Goal: Task Accomplishment & Management: Complete application form

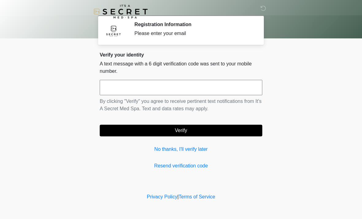
click at [229, 157] on div "Verify your identity A text message with a 6 digit verification code was sent t…" at bounding box center [181, 110] width 162 height 117
click at [162, 82] on input "text" at bounding box center [181, 87] width 162 height 15
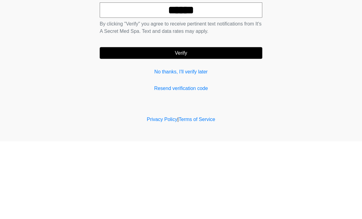
type input "******"
click at [226, 124] on button "Verify" at bounding box center [181, 130] width 162 height 12
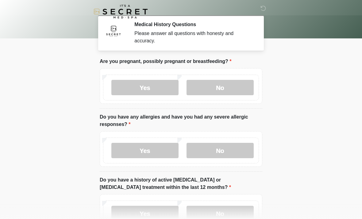
click at [241, 89] on label "No" at bounding box center [219, 87] width 67 height 15
click at [161, 151] on label "Yes" at bounding box center [144, 150] width 67 height 15
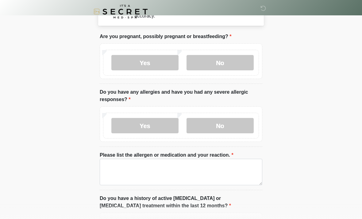
scroll to position [57, 0]
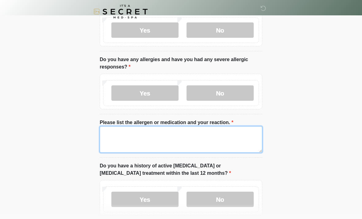
click at [211, 140] on textarea "Please list the allergen or medication and your reaction." at bounding box center [181, 139] width 162 height 26
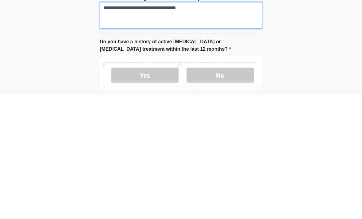
type textarea "**********"
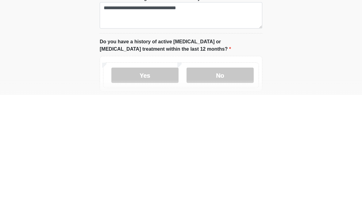
click at [237, 191] on label "No" at bounding box center [219, 198] width 67 height 15
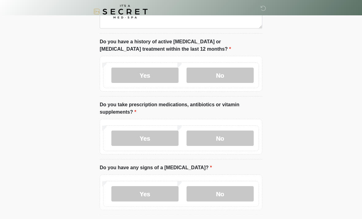
click at [166, 138] on label "Yes" at bounding box center [144, 137] width 67 height 15
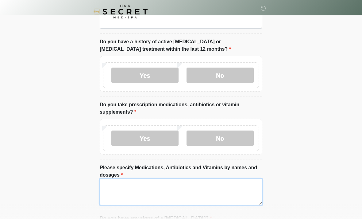
click at [188, 188] on textarea "Please specify Medications, Antibiotics and Vitamins by names and dosages" at bounding box center [181, 191] width 162 height 26
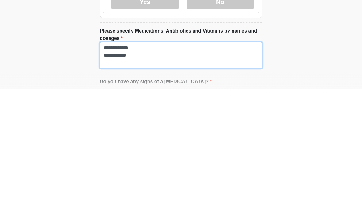
click at [112, 171] on textarea "**********" at bounding box center [181, 184] width 162 height 26
click at [169, 171] on textarea "**********" at bounding box center [181, 184] width 162 height 26
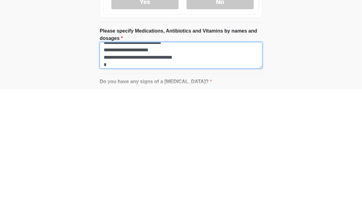
scroll to position [20, 0]
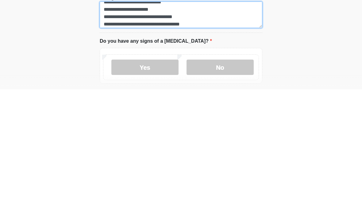
type textarea "**********"
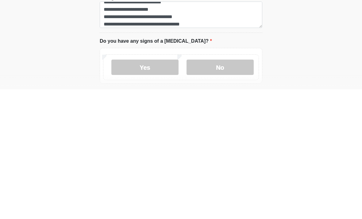
click at [226, 189] on label "No" at bounding box center [219, 196] width 67 height 15
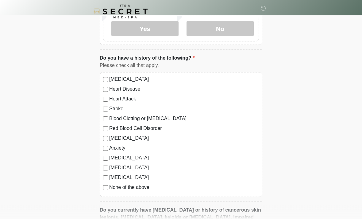
scroll to position [397, 0]
click at [125, 137] on label "[MEDICAL_DATA]" at bounding box center [184, 137] width 150 height 7
click at [110, 145] on label "Anxiety" at bounding box center [184, 147] width 150 height 7
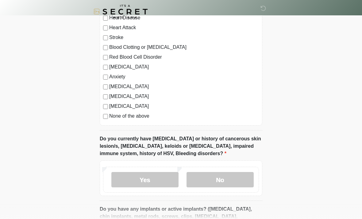
scroll to position [471, 0]
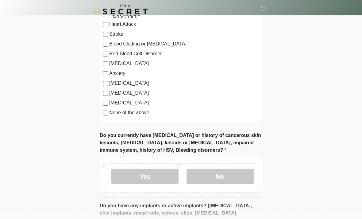
click at [235, 175] on label "No" at bounding box center [219, 176] width 67 height 15
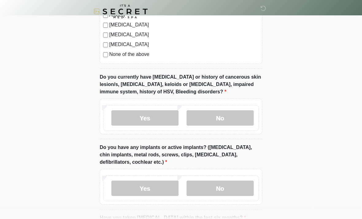
scroll to position [529, 0]
click at [230, 187] on label "No" at bounding box center [219, 187] width 67 height 15
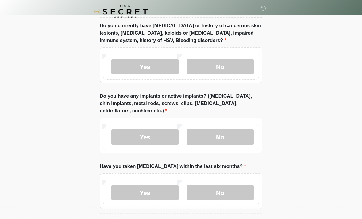
scroll to position [585, 0]
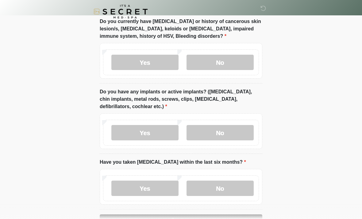
click at [238, 188] on label "No" at bounding box center [219, 187] width 67 height 15
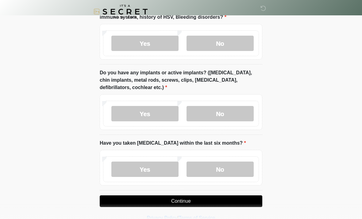
click at [213, 202] on button "Continue" at bounding box center [181, 201] width 162 height 12
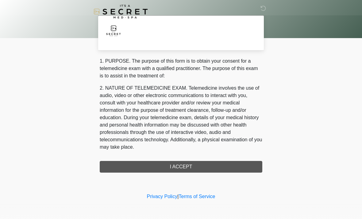
scroll to position [0, 0]
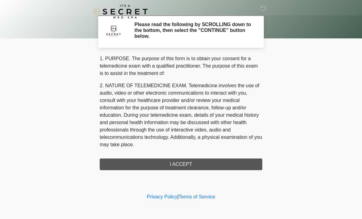
click at [221, 163] on div "1. PURPOSE. The purpose of this form is to obtain your consent for a telemedici…" at bounding box center [181, 112] width 162 height 115
click at [185, 163] on div "1. PURPOSE. The purpose of this form is to obtain your consent for a telemedici…" at bounding box center [181, 112] width 162 height 115
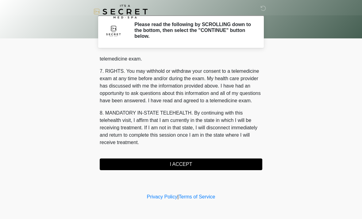
scroll to position [260, 0]
click at [199, 167] on button "I ACCEPT" at bounding box center [181, 164] width 162 height 12
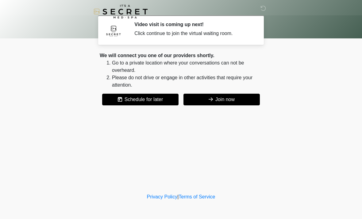
click at [234, 90] on div "We will connect you one of our providers shortly. Go to a private location wher…" at bounding box center [181, 78] width 162 height 53
click at [227, 105] on button "Join now" at bounding box center [221, 99] width 76 height 12
